Goal: Check status: Check status

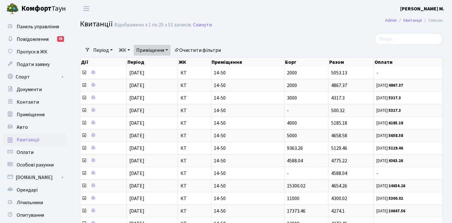
select select "25"
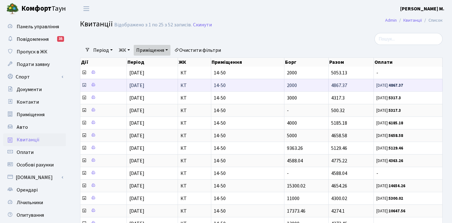
scroll to position [16, 0]
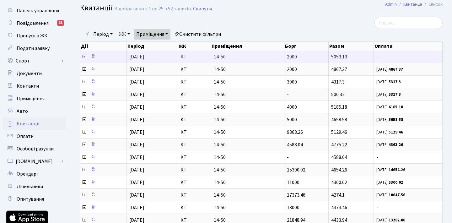
click at [85, 57] on icon at bounding box center [84, 56] width 5 height 5
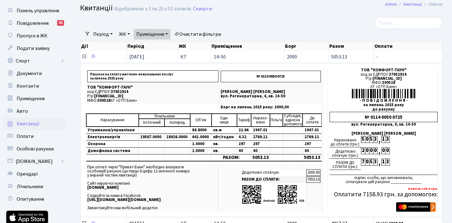
click at [84, 56] on icon at bounding box center [84, 56] width 5 height 5
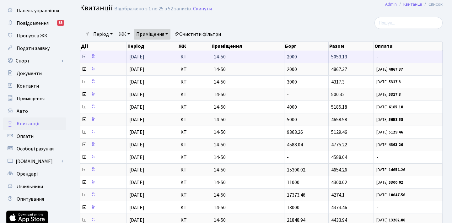
drag, startPoint x: 331, startPoint y: 56, endPoint x: 349, endPoint y: 56, distance: 17.9
click at [349, 56] on td "5053.13" at bounding box center [351, 57] width 45 height 12
copy span "5053.13"
click at [83, 56] on icon at bounding box center [84, 56] width 5 height 5
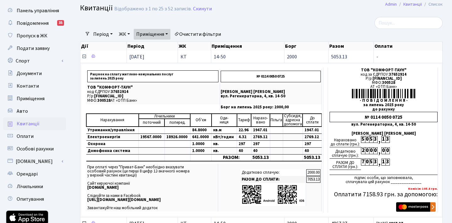
click at [85, 57] on icon at bounding box center [84, 56] width 5 height 5
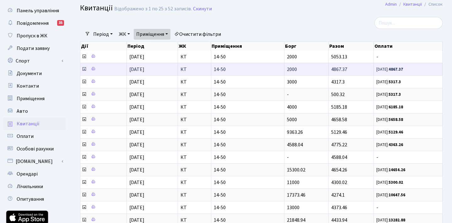
click at [84, 69] on icon at bounding box center [84, 69] width 5 height 5
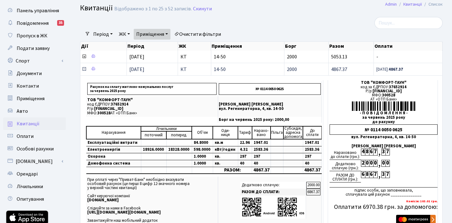
click at [83, 68] on icon at bounding box center [84, 69] width 5 height 5
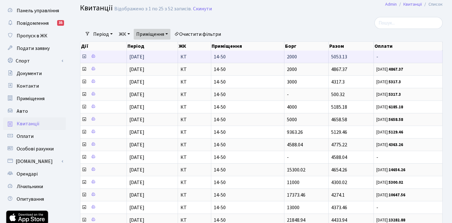
click at [83, 57] on icon at bounding box center [84, 56] width 5 height 5
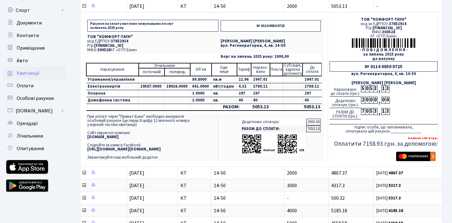
scroll to position [65, 0]
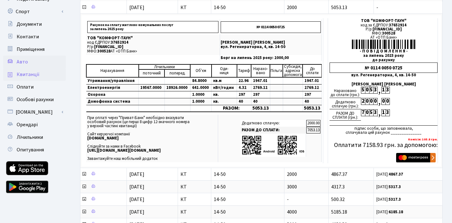
click at [21, 61] on span "Авто" at bounding box center [22, 61] width 11 height 7
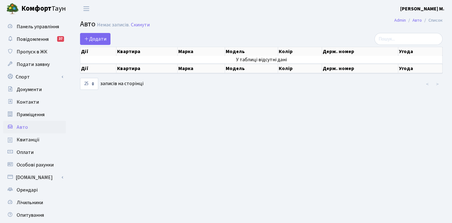
select select "25"
click at [22, 138] on span "Квитанції" at bounding box center [28, 139] width 23 height 7
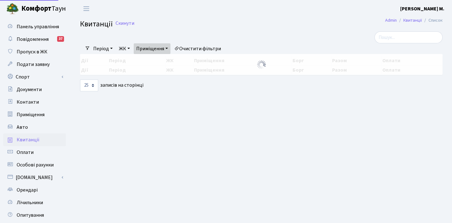
select select "25"
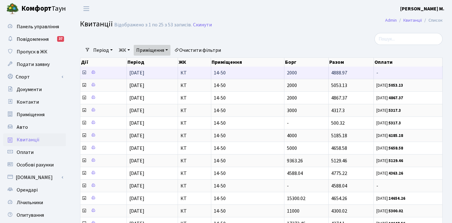
click at [83, 72] on icon at bounding box center [84, 72] width 5 height 5
